Goal: Transaction & Acquisition: Obtain resource

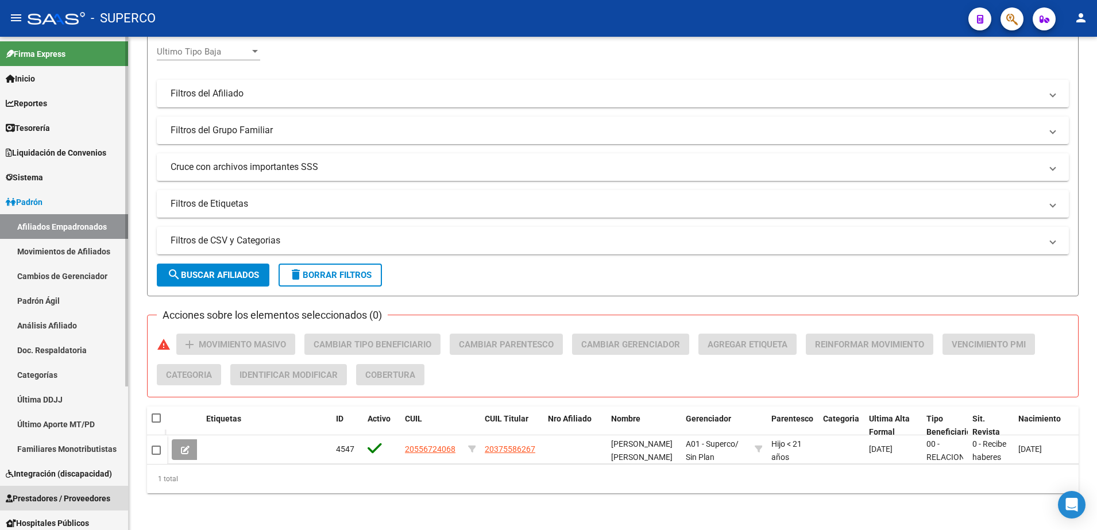
click at [71, 493] on span "Prestadores / Proveedores" at bounding box center [58, 498] width 105 height 13
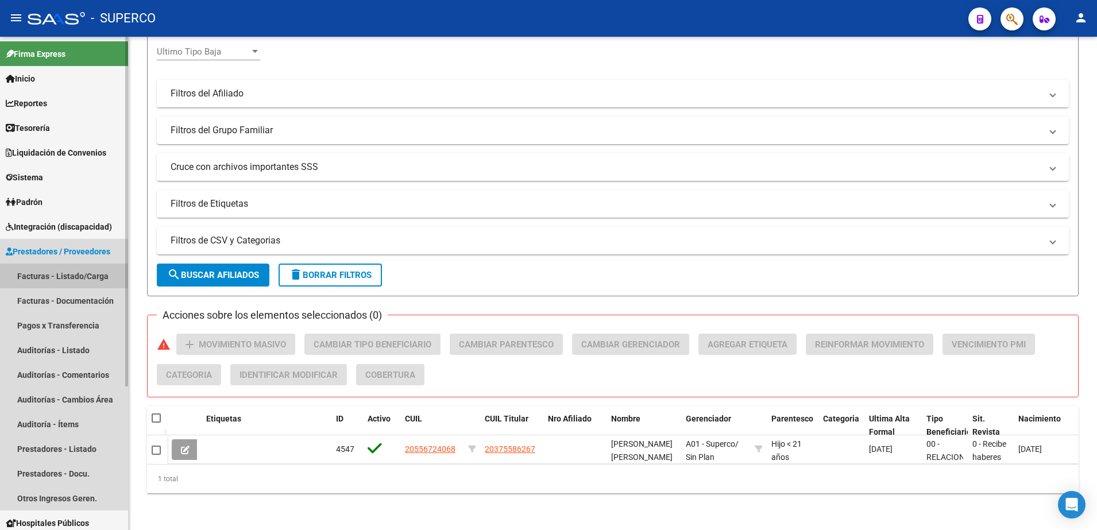
click at [59, 274] on link "Facturas - Listado/Carga" at bounding box center [64, 276] width 128 height 25
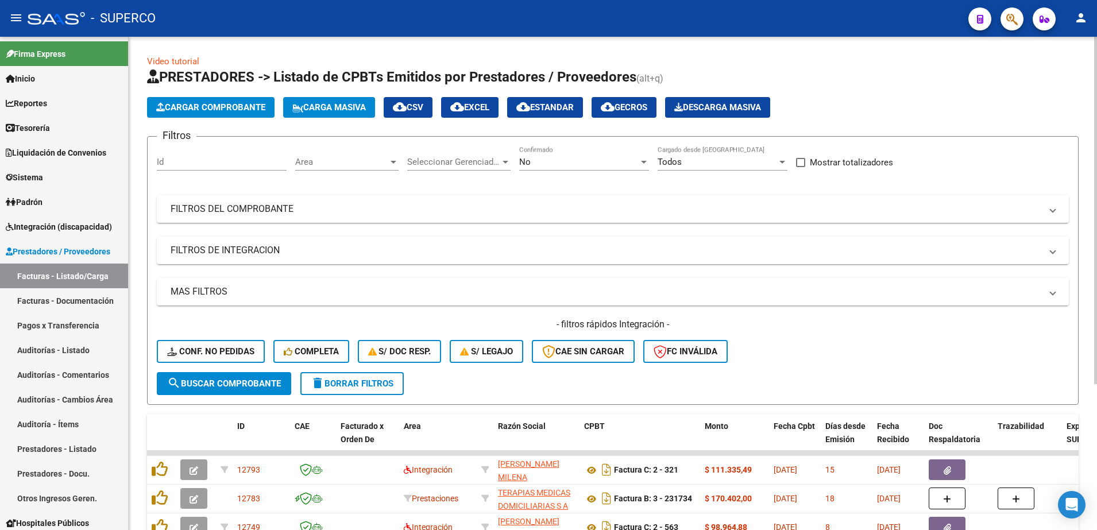
click at [585, 160] on div "No" at bounding box center [578, 162] width 119 height 10
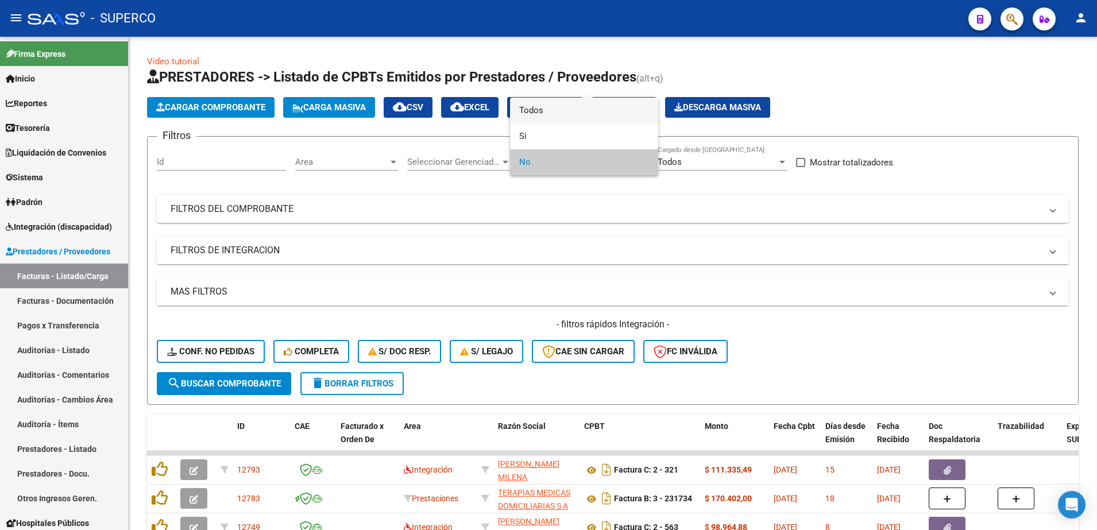
click at [581, 106] on span "Todos" at bounding box center [584, 111] width 130 height 26
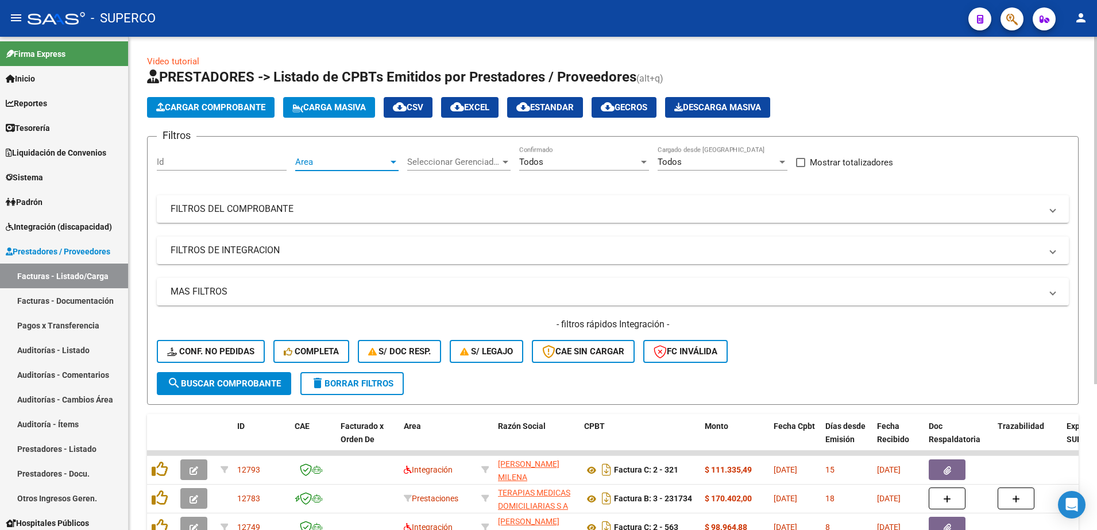
click at [378, 164] on span "Area" at bounding box center [341, 162] width 93 height 10
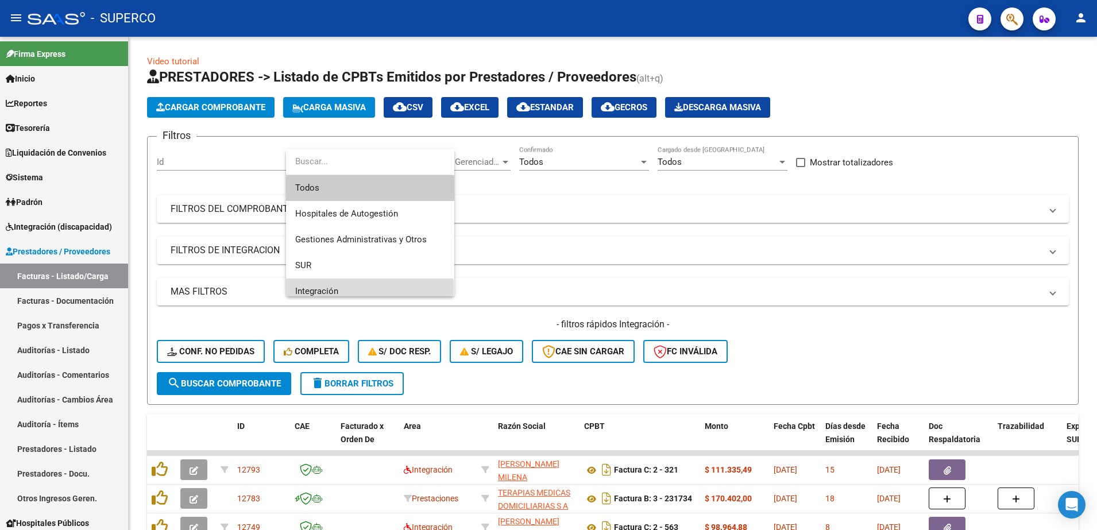
click at [344, 289] on span "Integración" at bounding box center [370, 292] width 150 height 26
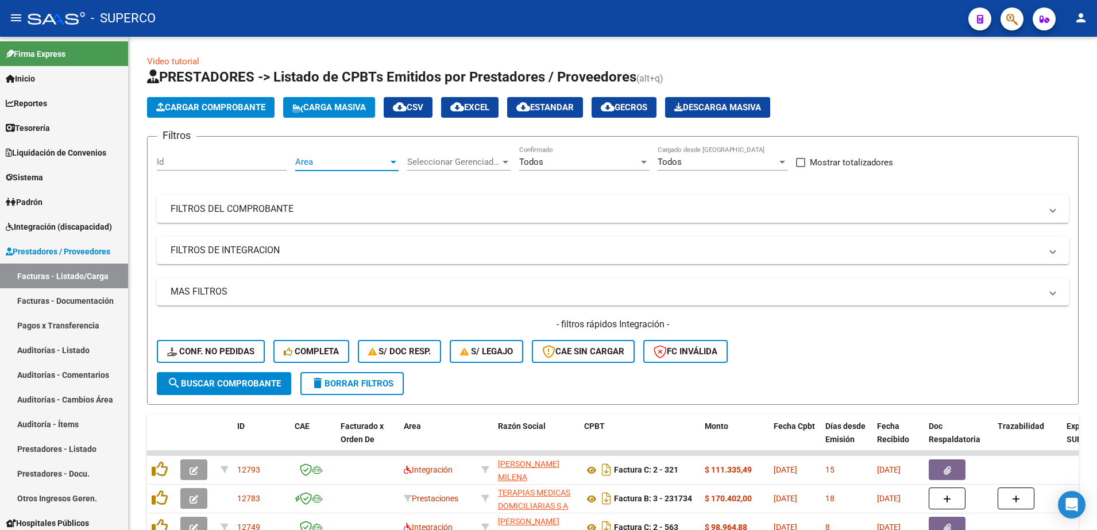
scroll to position [8, 0]
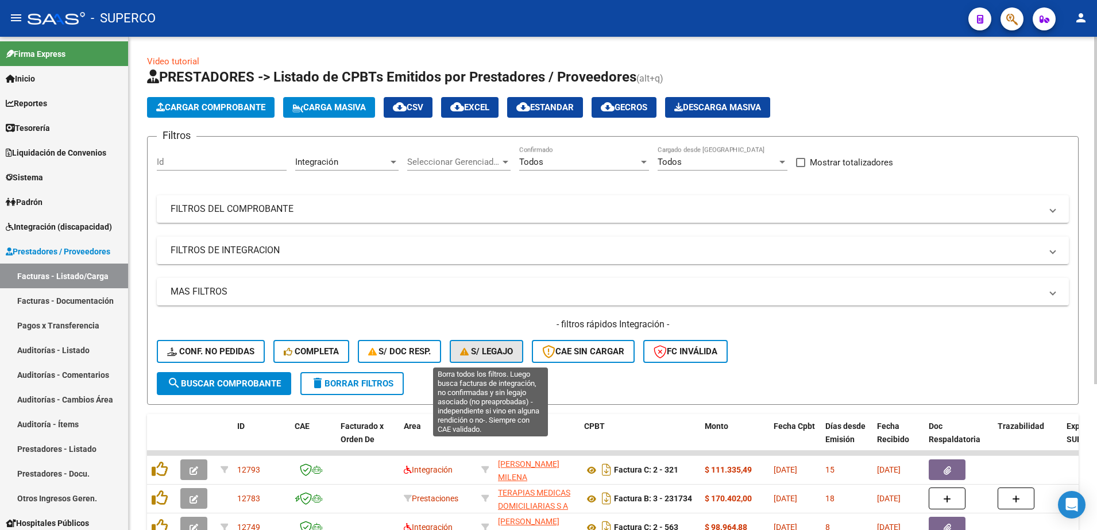
click at [484, 350] on span "S/ legajo" at bounding box center [486, 351] width 53 height 10
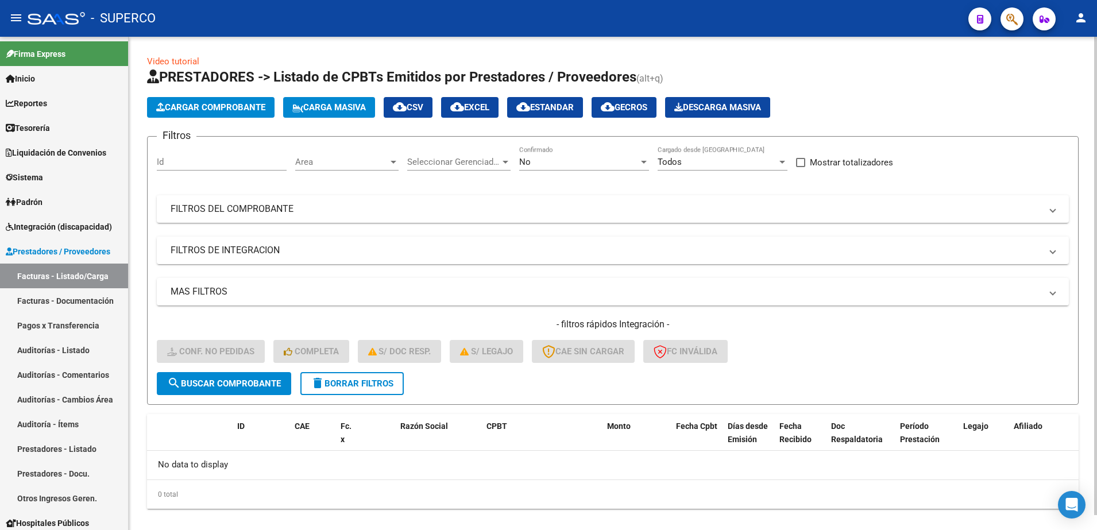
click at [388, 165] on span "Area" at bounding box center [341, 162] width 93 height 10
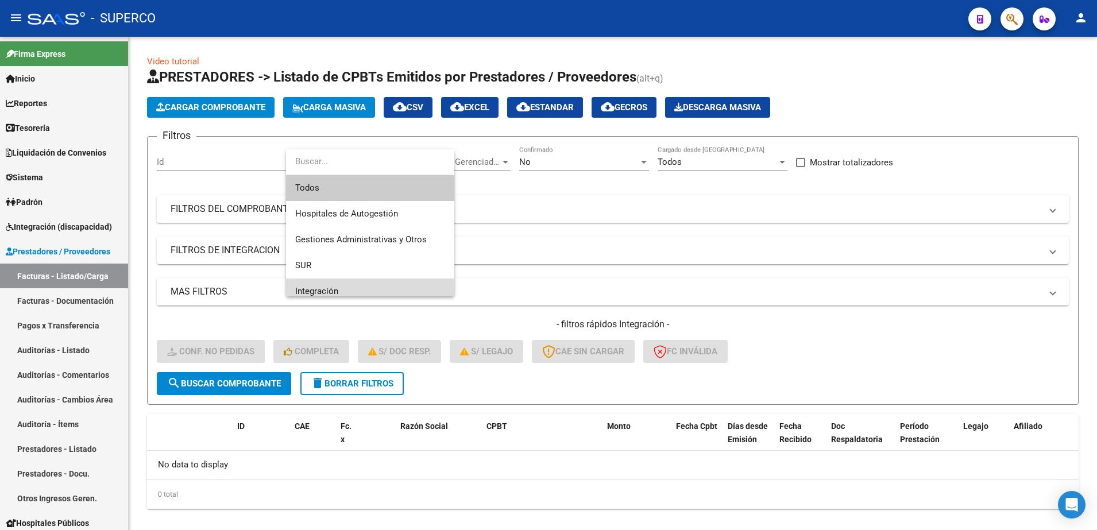
click at [372, 287] on span "Integración" at bounding box center [370, 292] width 150 height 26
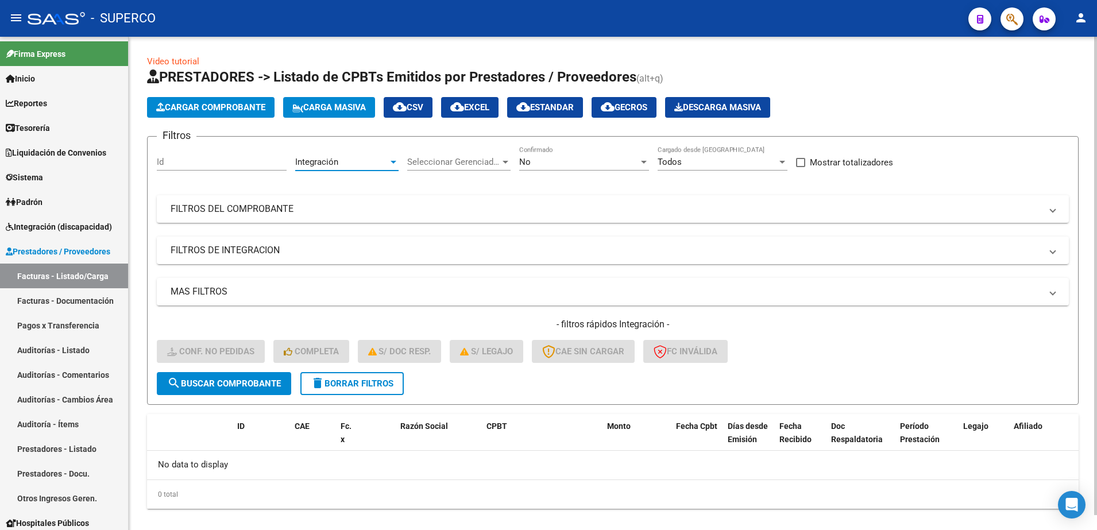
click at [568, 168] on div "No Confirmado" at bounding box center [584, 158] width 130 height 25
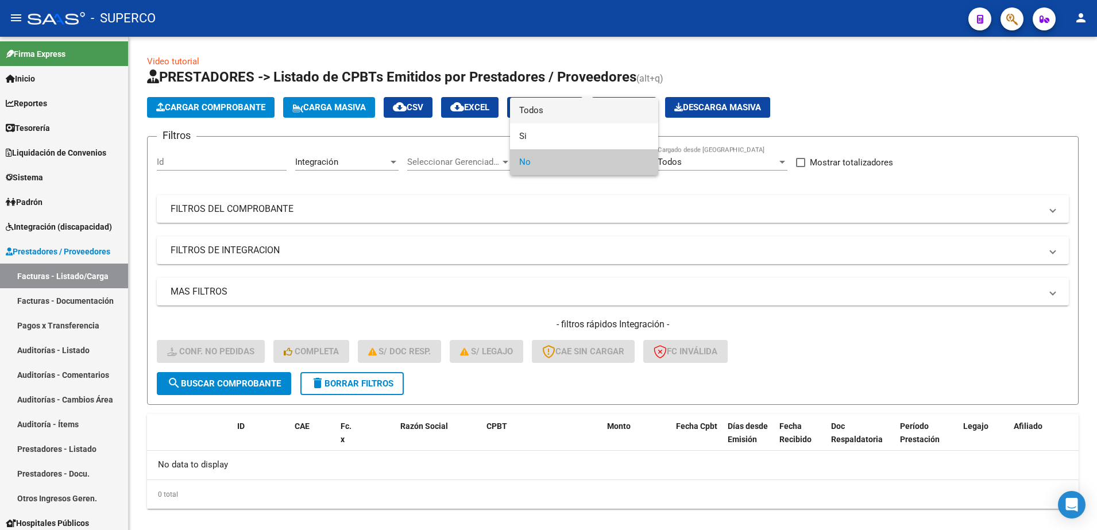
click at [564, 119] on span "Todos" at bounding box center [584, 111] width 130 height 26
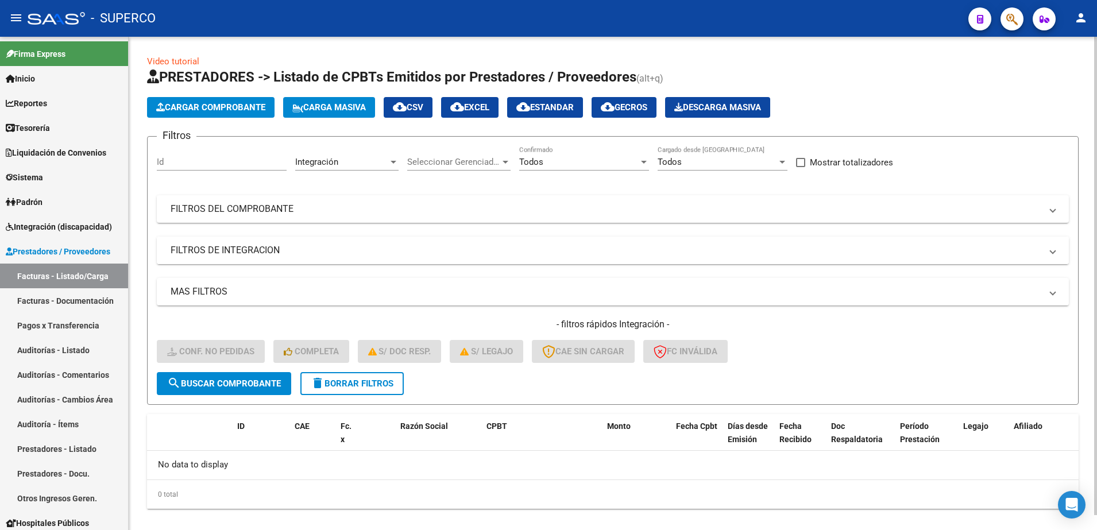
click at [401, 264] on mat-expansion-panel-header "FILTROS DE INTEGRACION" at bounding box center [613, 251] width 912 height 28
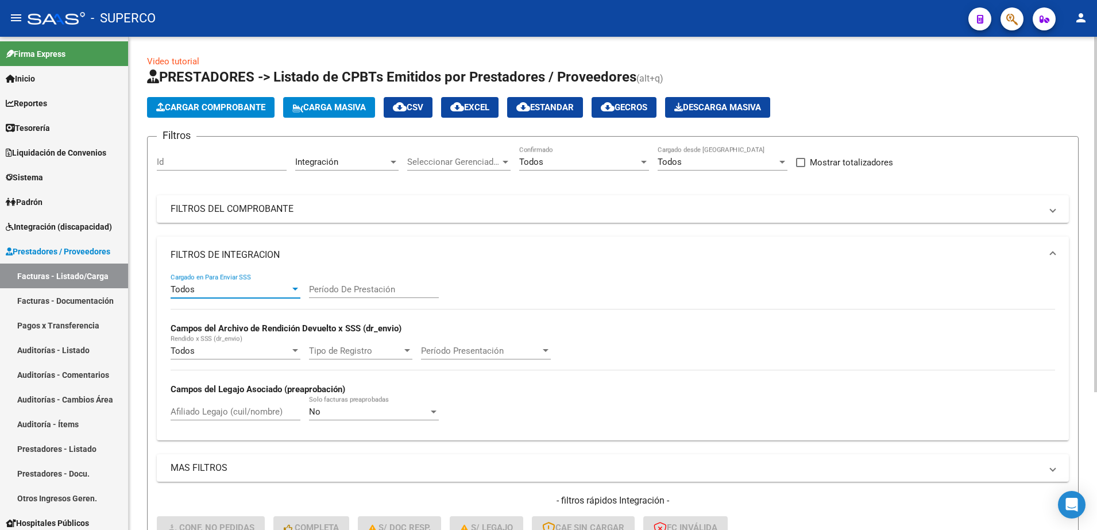
click at [275, 292] on div "Todos" at bounding box center [230, 289] width 119 height 10
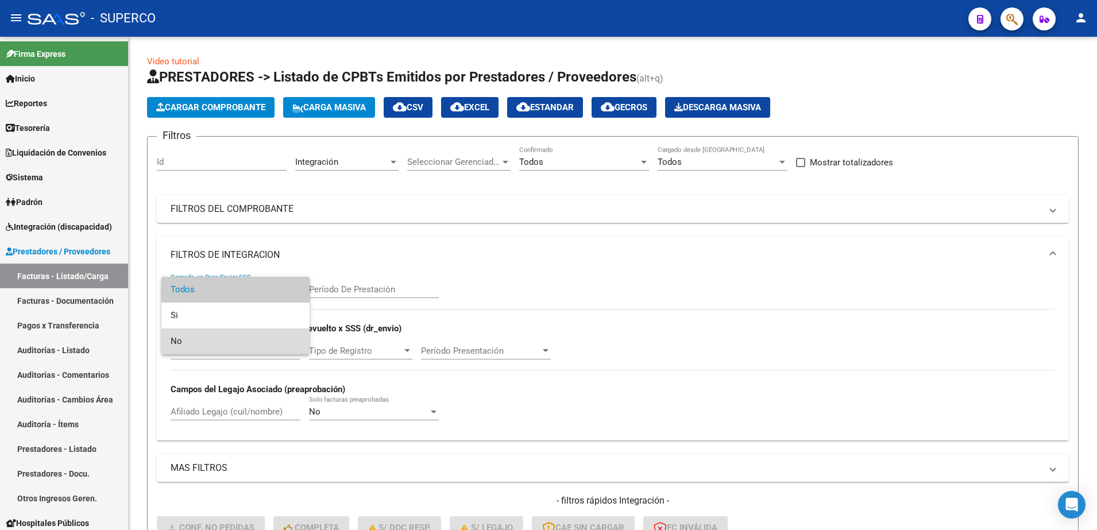
click at [274, 343] on span "No" at bounding box center [236, 341] width 130 height 26
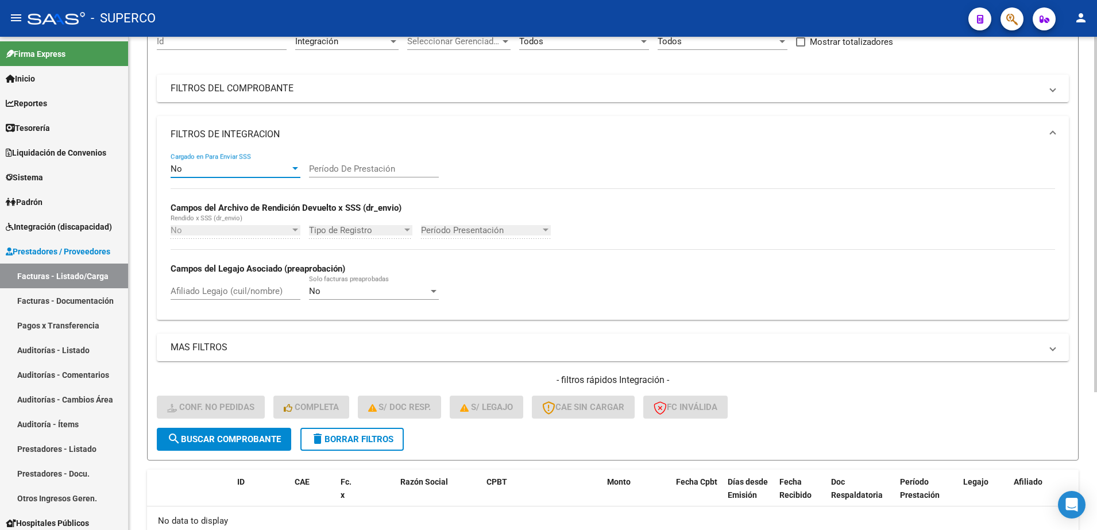
scroll to position [192, 0]
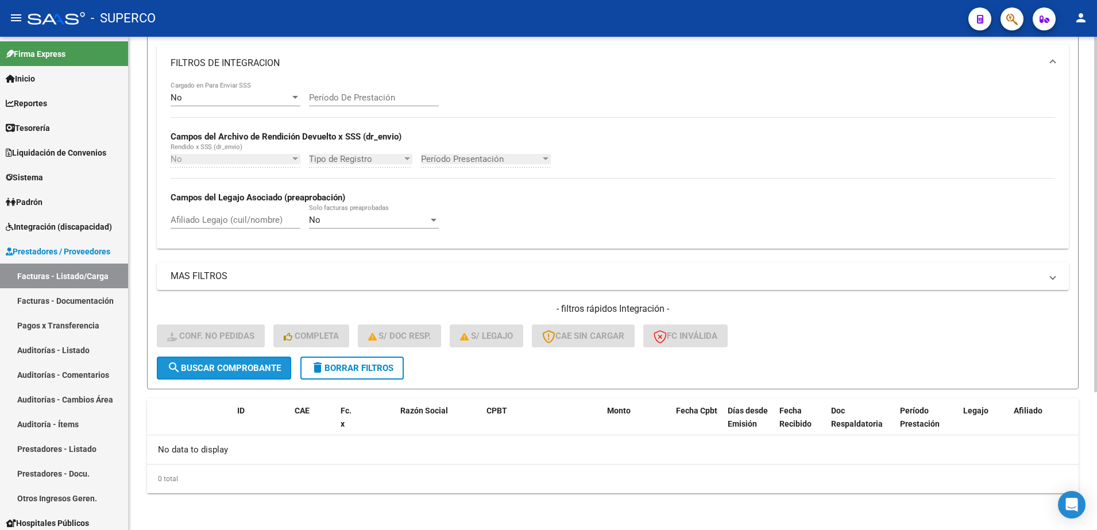
click at [240, 368] on span "search Buscar Comprobante" at bounding box center [224, 368] width 114 height 10
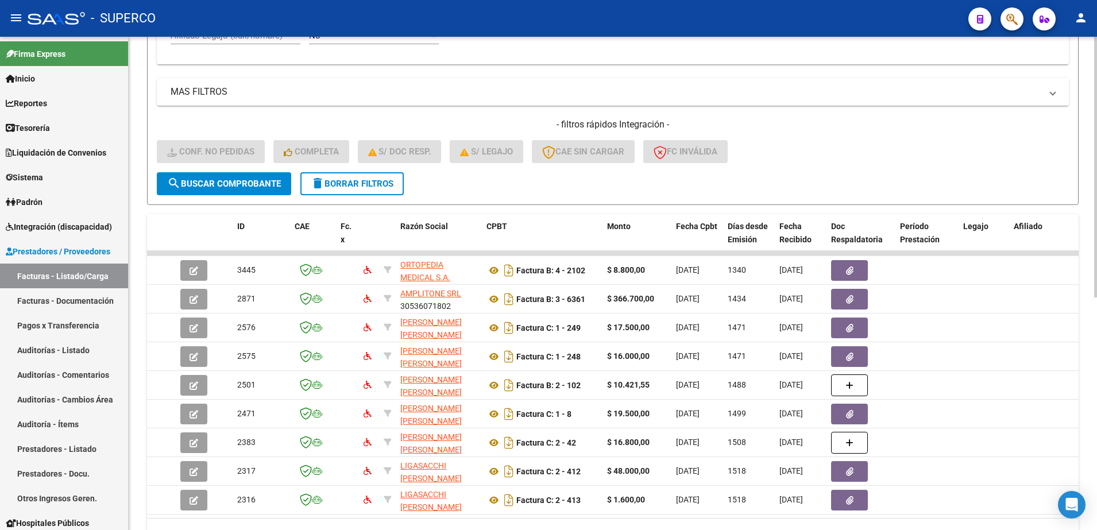
scroll to position [441, 0]
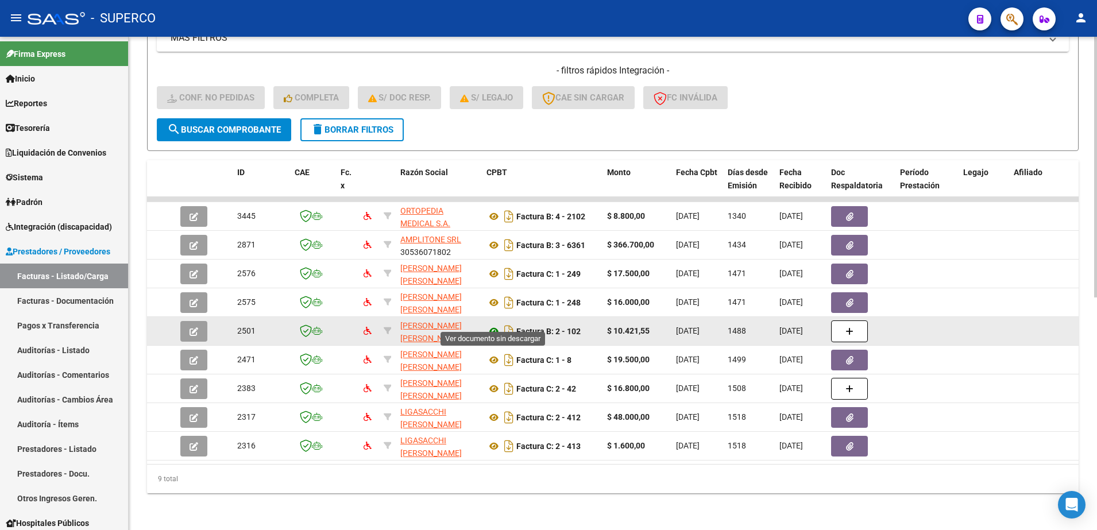
click at [493, 324] on icon at bounding box center [493, 331] width 15 height 14
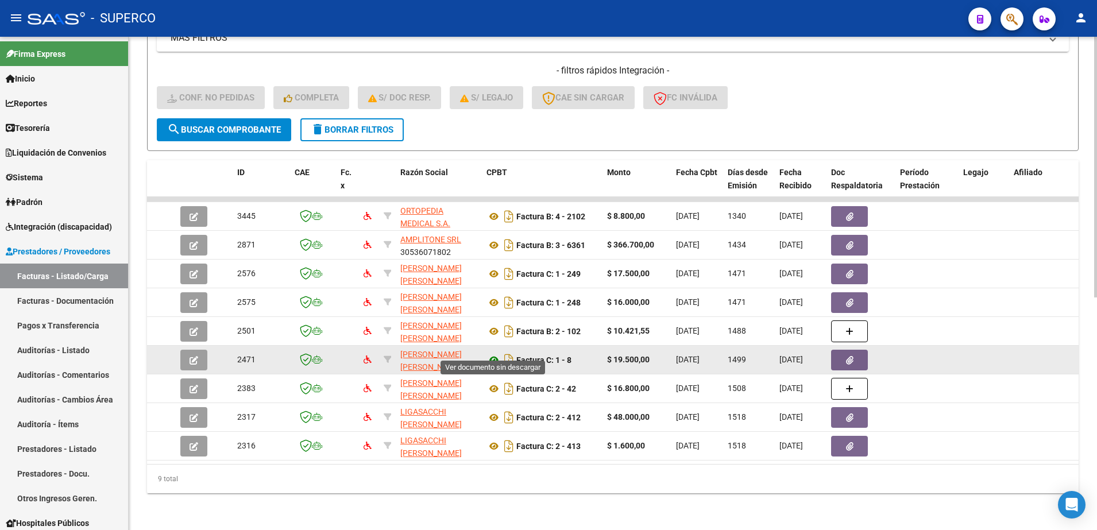
click at [492, 353] on icon at bounding box center [493, 360] width 15 height 14
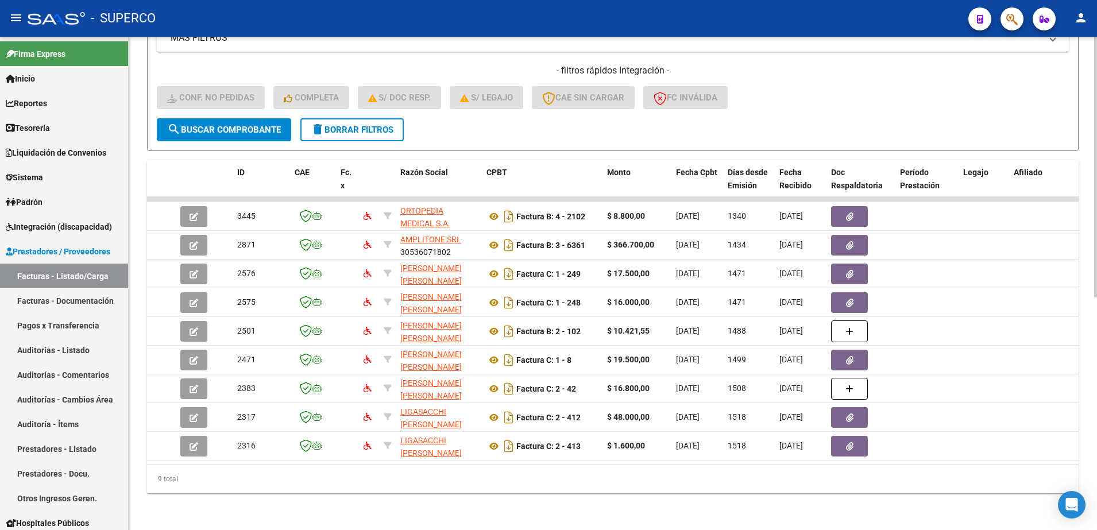
click at [69, 282] on link "Facturas - Listado/Carga" at bounding box center [64, 276] width 128 height 25
